Goal: Find specific page/section: Locate a particular part of the current website

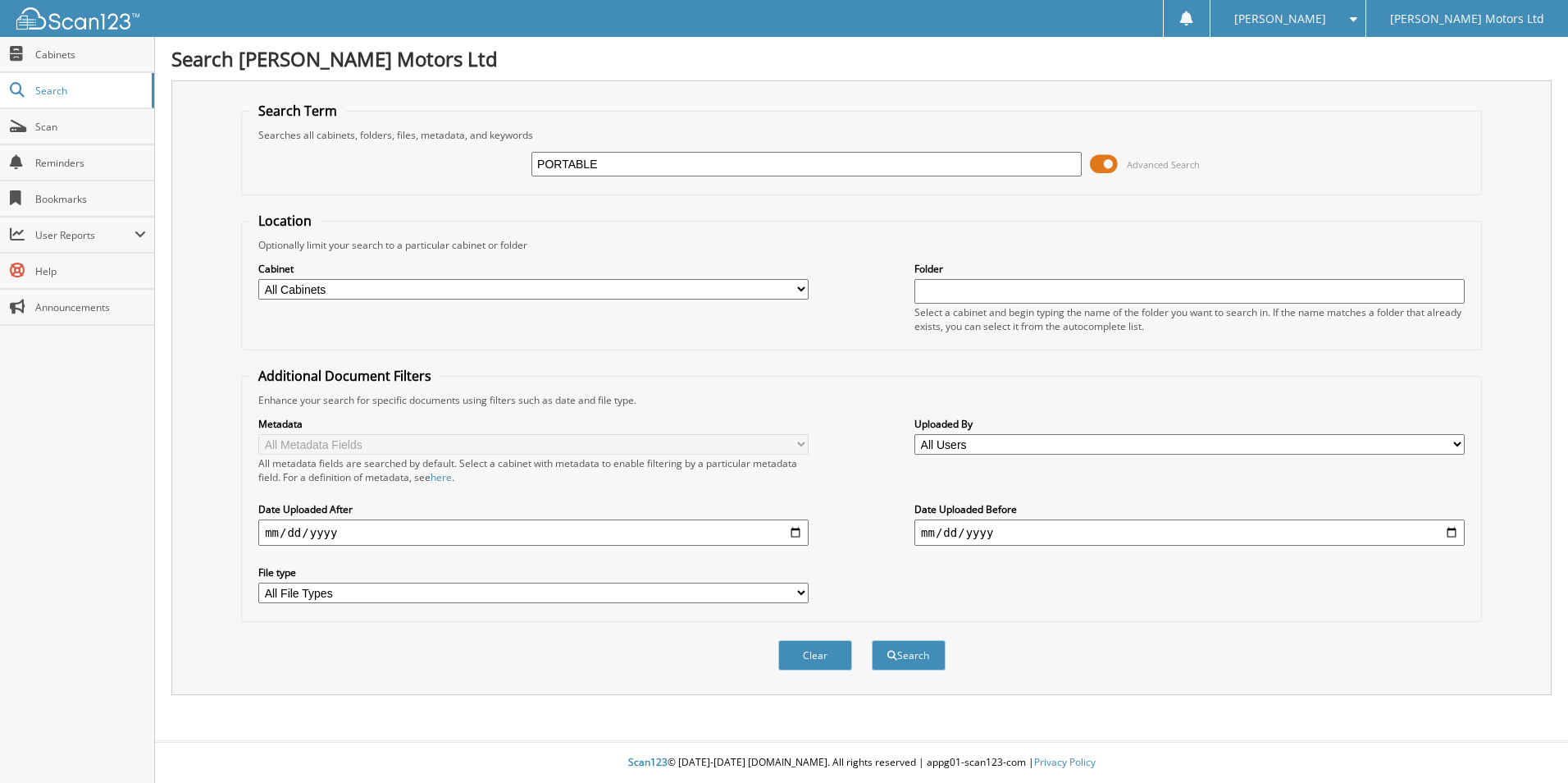
type input "PORTABLE"
click at [872, 640] on button "Search" at bounding box center [909, 655] width 74 height 30
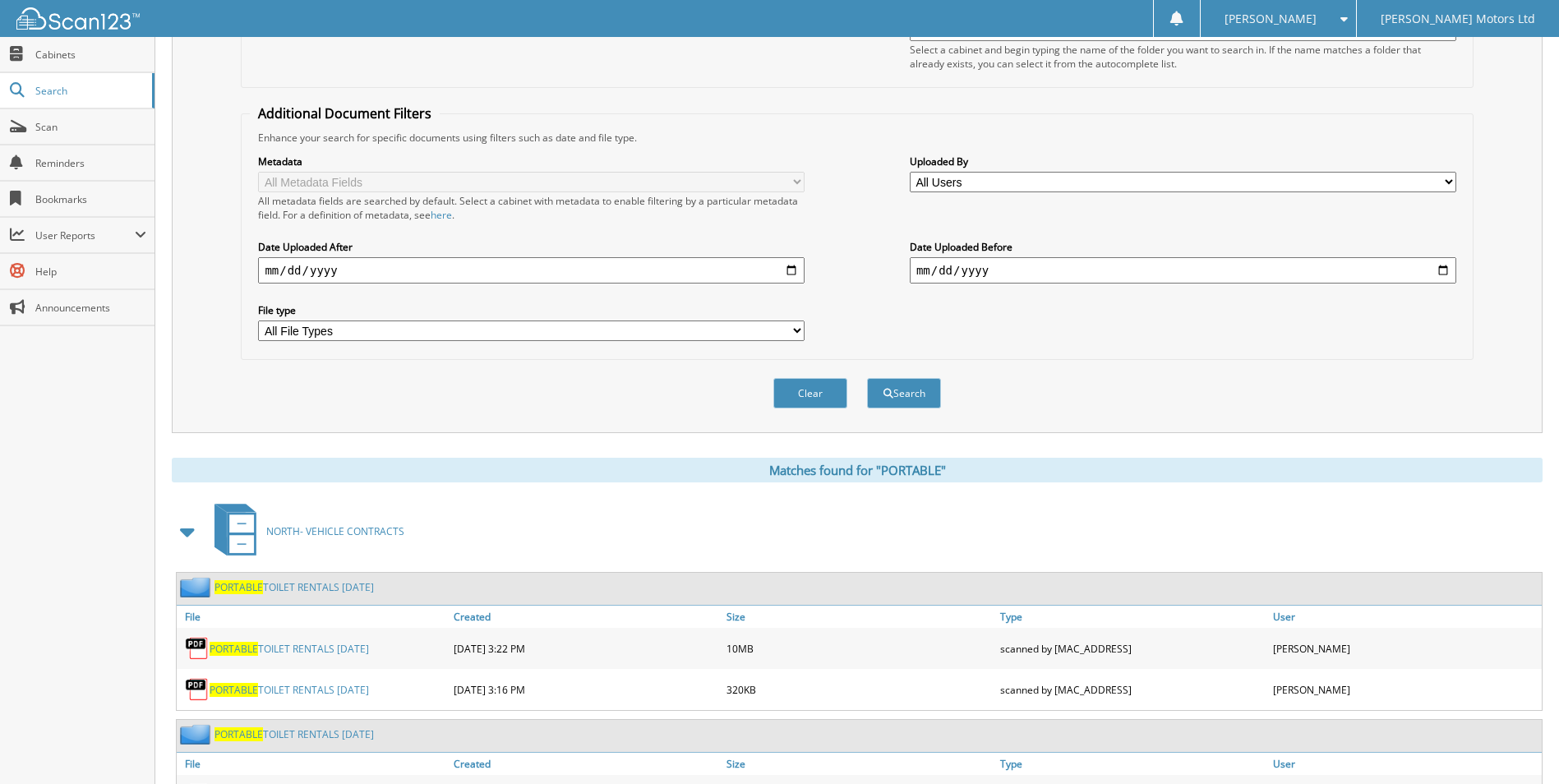
scroll to position [452, 0]
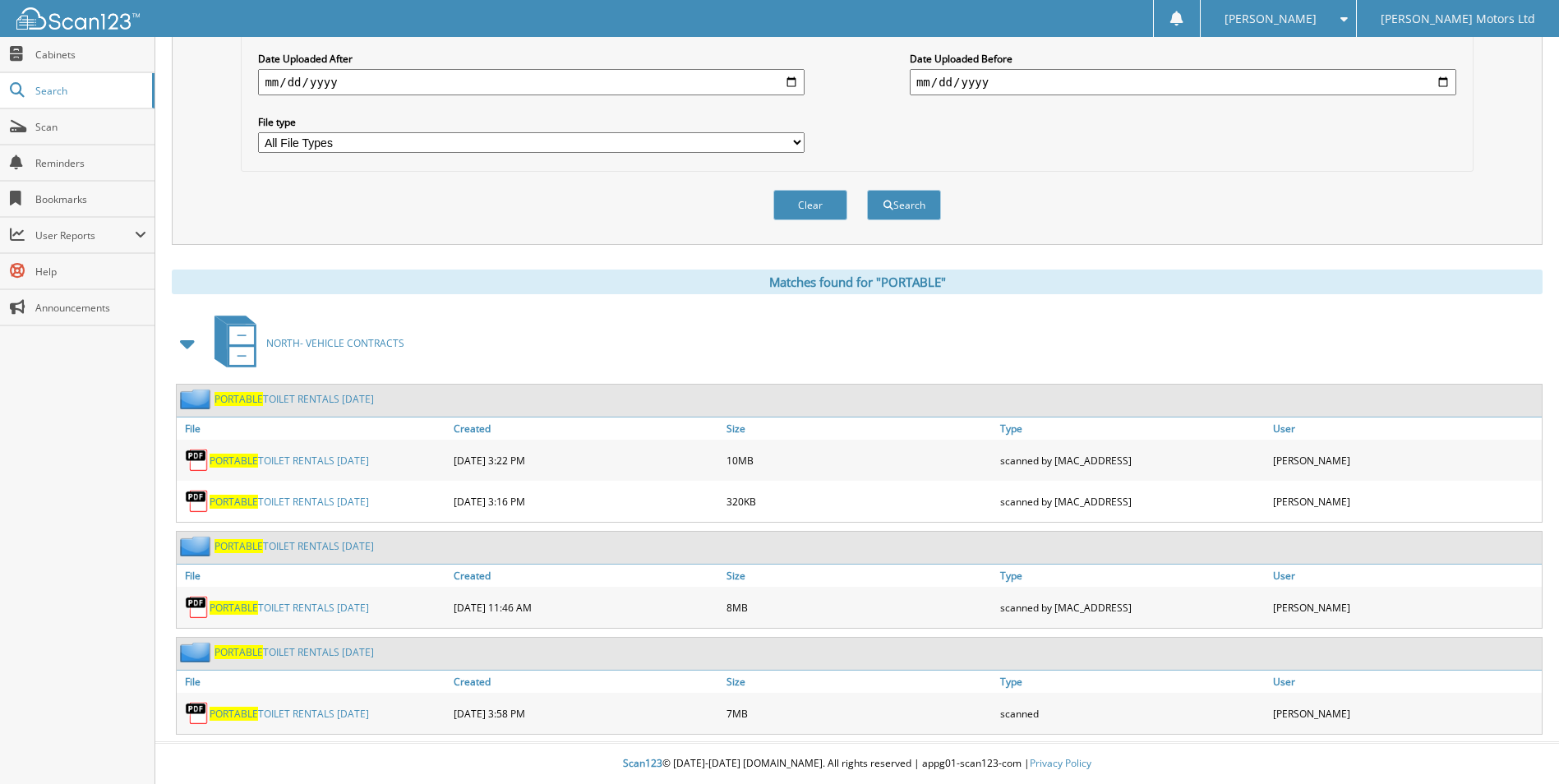
click at [354, 713] on link "PORTABLE TOILET RENTALS [DATE]" at bounding box center [289, 713] width 160 height 14
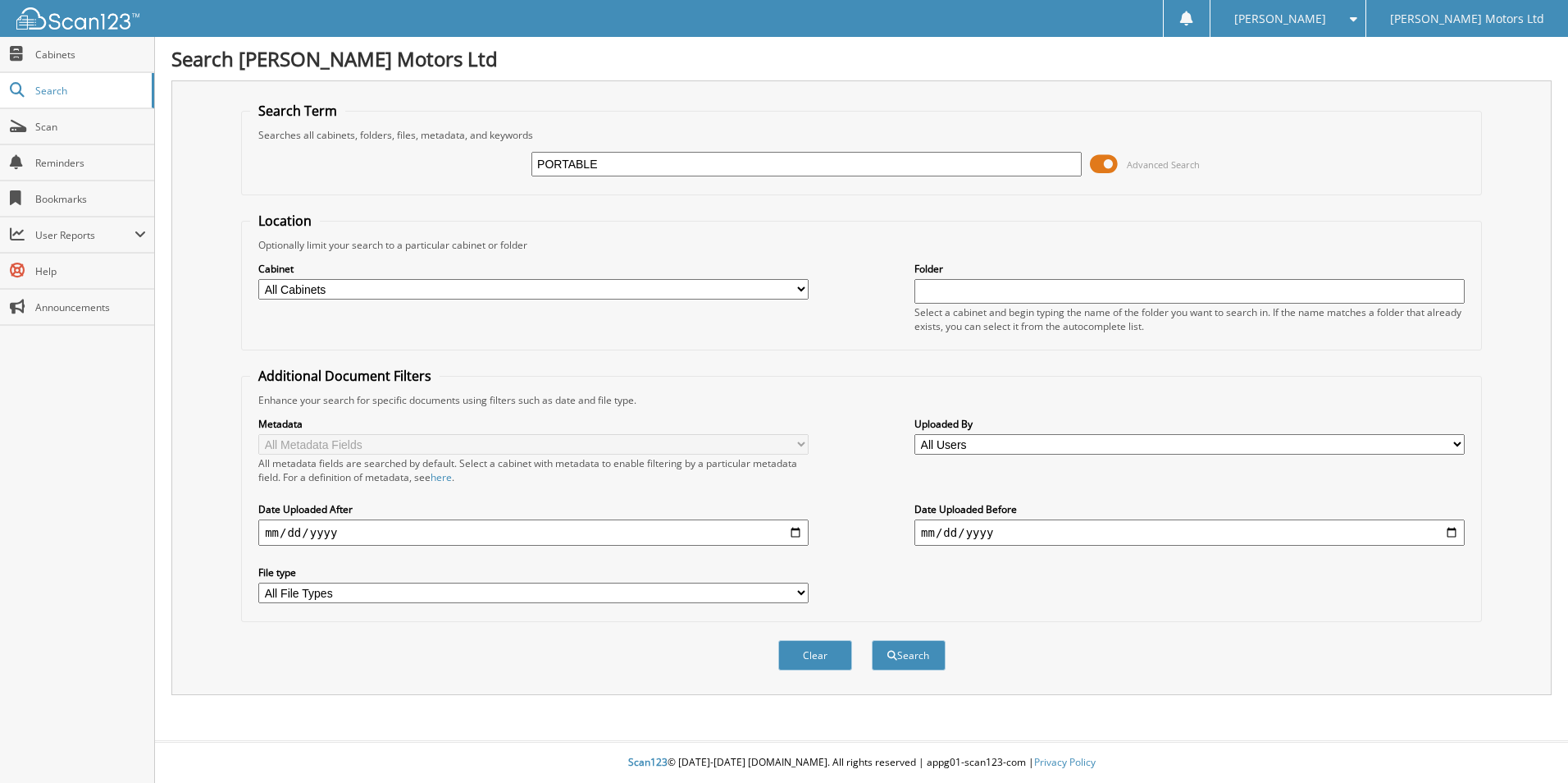
type input "PORTABLE"
click at [872, 640] on button "Search" at bounding box center [909, 655] width 74 height 30
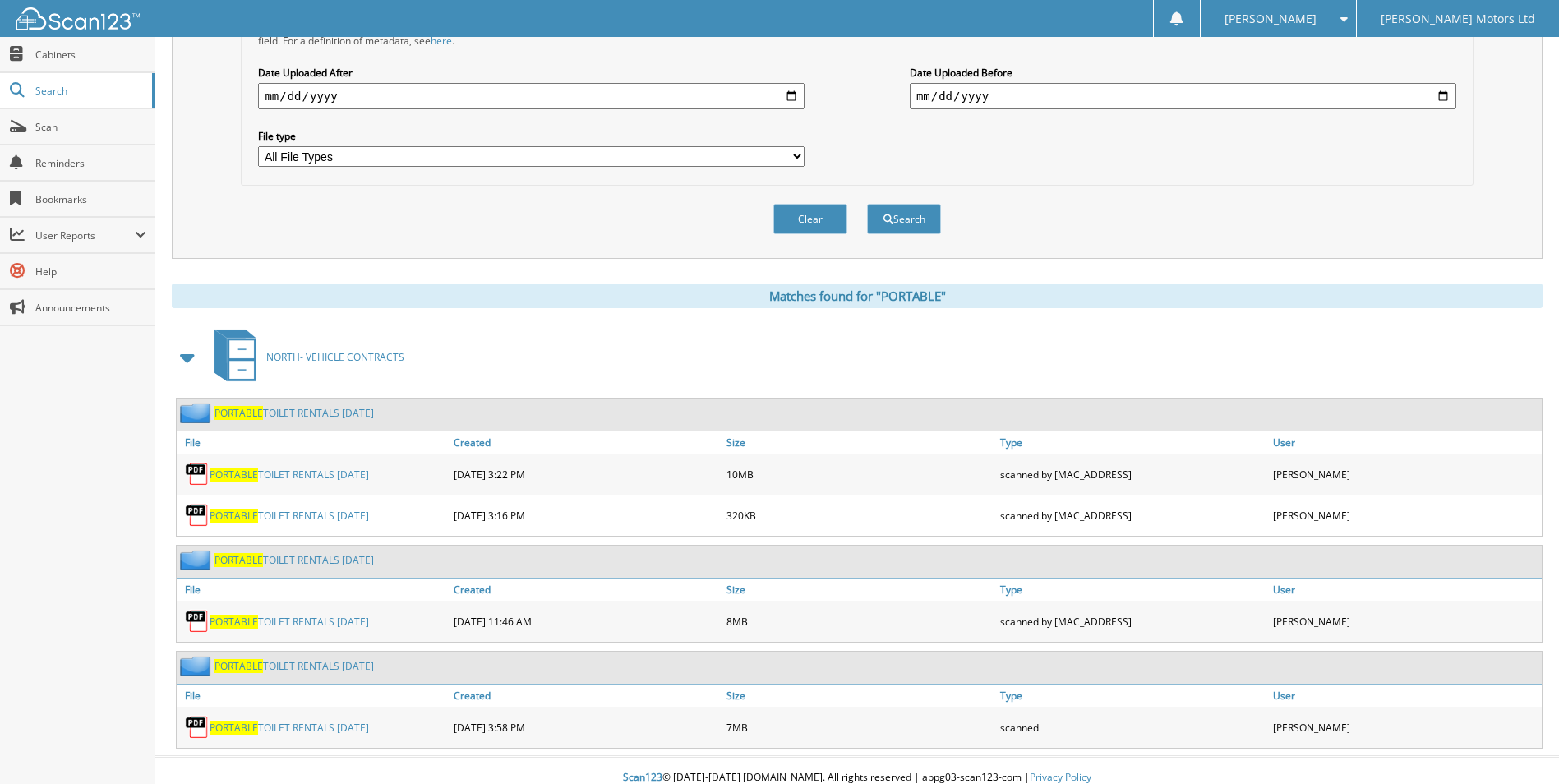
scroll to position [452, 0]
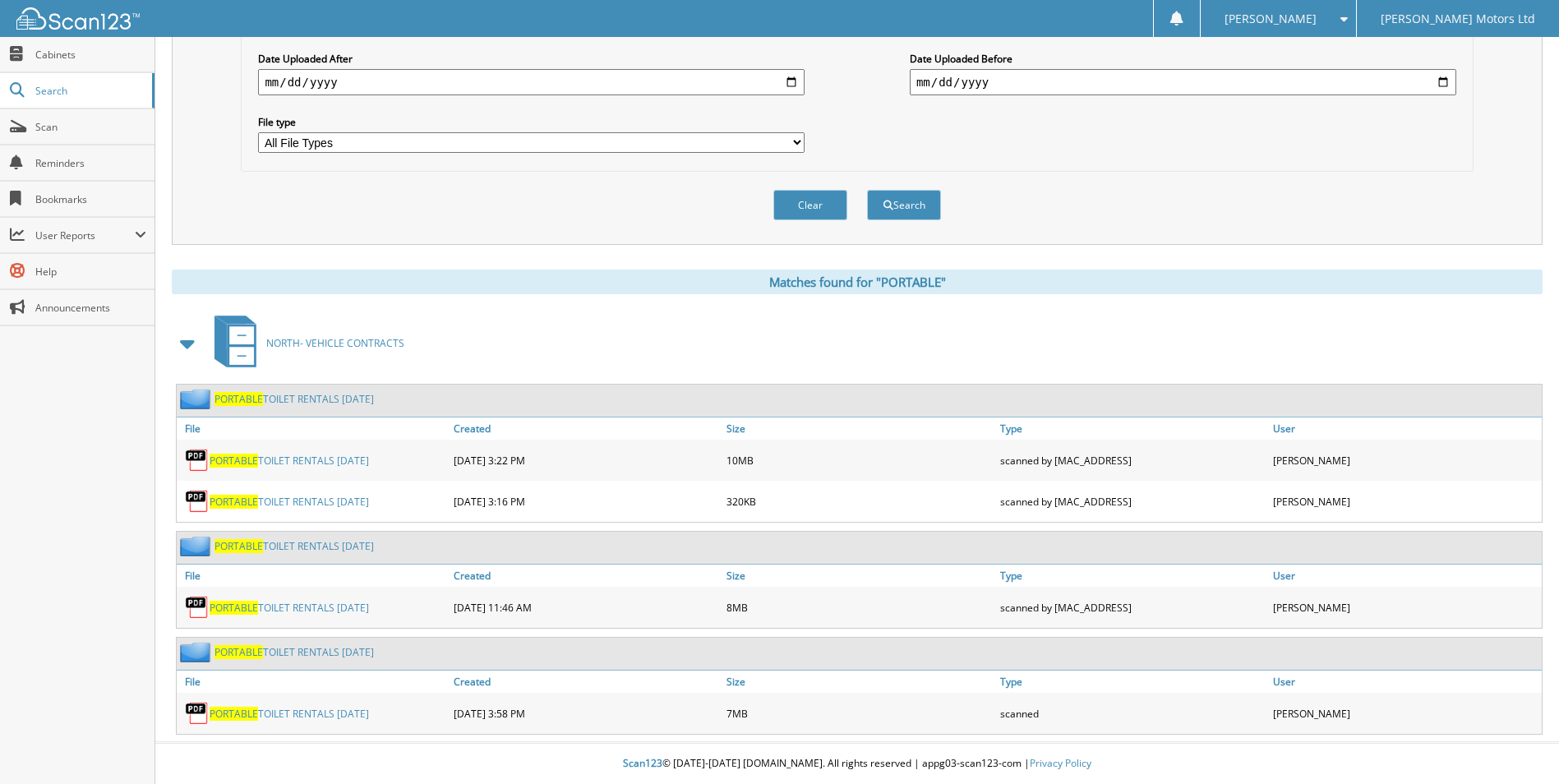
click at [355, 711] on link "PORTABLE TOILET RENTALS [DATE]" at bounding box center [289, 713] width 160 height 14
